Goal: Transaction & Acquisition: Purchase product/service

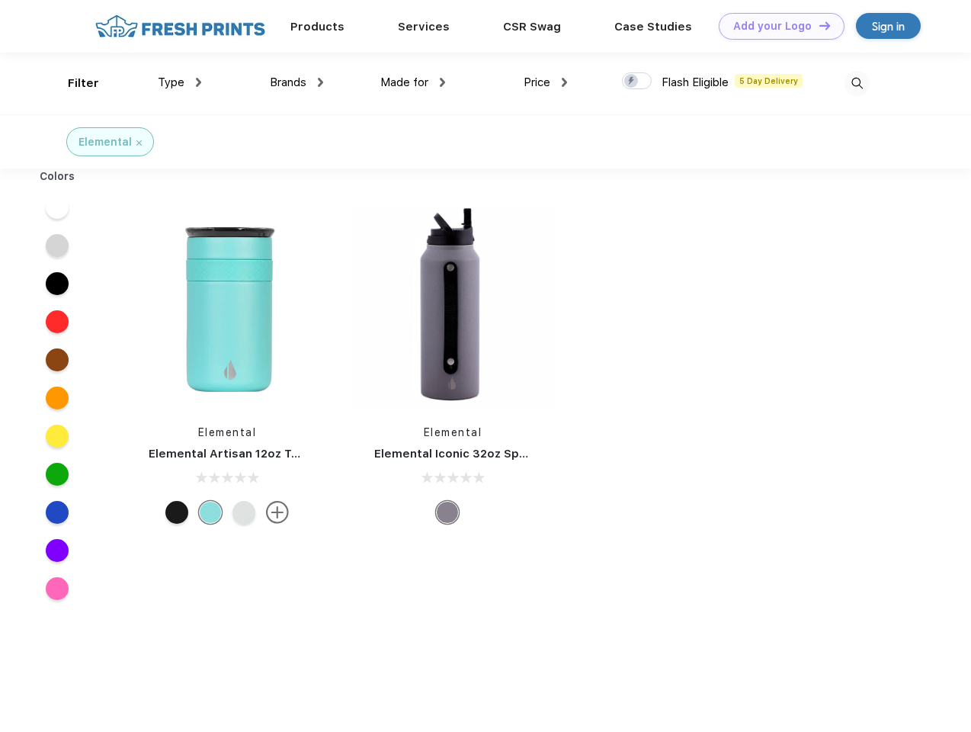
click at [776, 26] on link "Add your Logo Design Tool" at bounding box center [782, 26] width 126 height 27
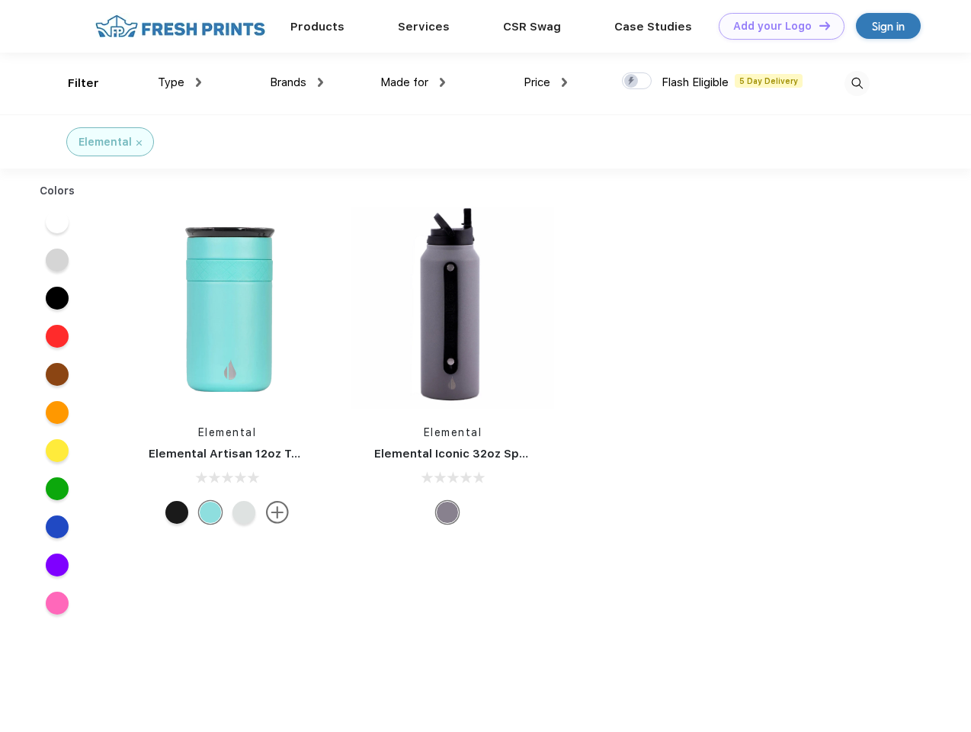
click at [0, 0] on div "Design Tool" at bounding box center [0, 0] width 0 height 0
click at [818, 25] on link "Add your Logo Design Tool" at bounding box center [782, 26] width 126 height 27
click at [73, 83] on div "Filter" at bounding box center [83, 84] width 31 height 18
click at [180, 82] on span "Type" at bounding box center [171, 82] width 27 height 14
click at [297, 82] on span "Brands" at bounding box center [288, 82] width 37 height 14
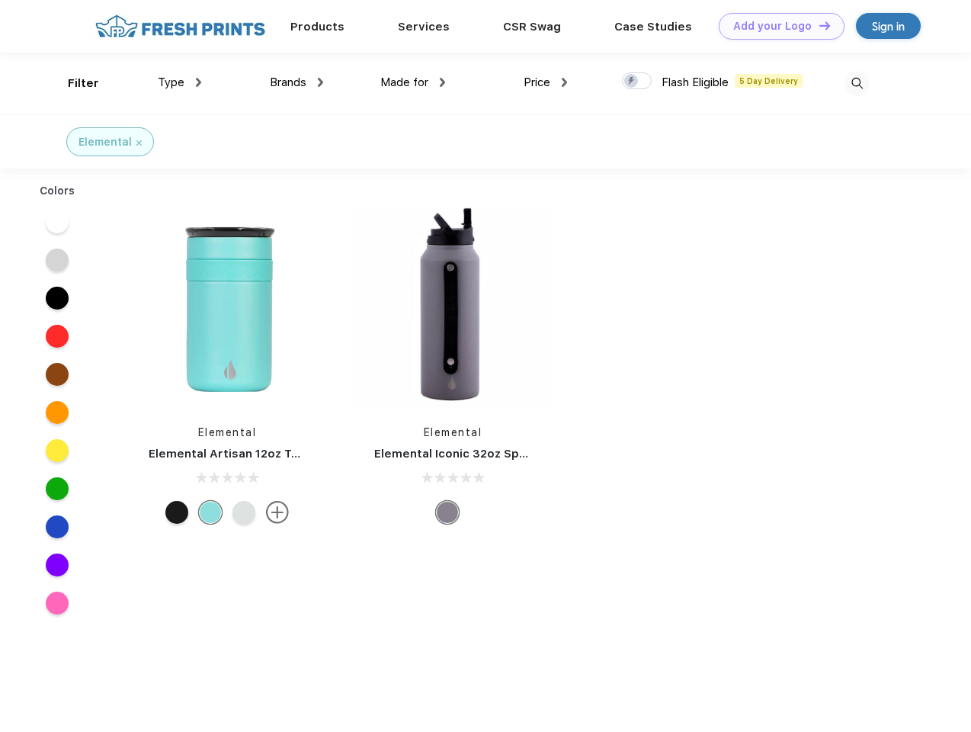
click at [413, 82] on span "Made for" at bounding box center [405, 82] width 48 height 14
click at [546, 82] on span "Price" at bounding box center [537, 82] width 27 height 14
click at [637, 82] on div at bounding box center [637, 80] width 30 height 17
click at [632, 82] on input "checkbox" at bounding box center [627, 77] width 10 height 10
click at [857, 83] on img at bounding box center [857, 83] width 25 height 25
